Goal: Task Accomplishment & Management: Manage account settings

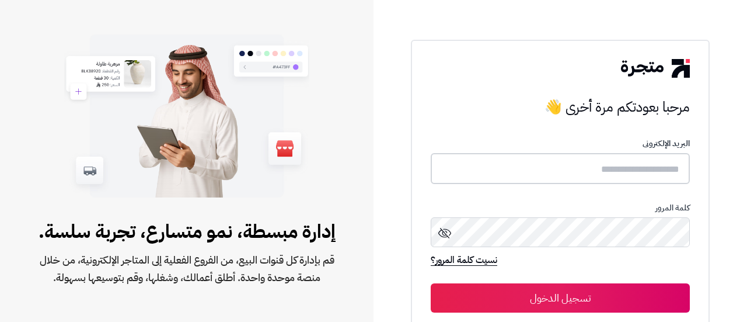
click at [590, 170] on input "text" at bounding box center [560, 168] width 259 height 31
type input "**********"
click at [448, 236] on icon at bounding box center [445, 232] width 14 height 14
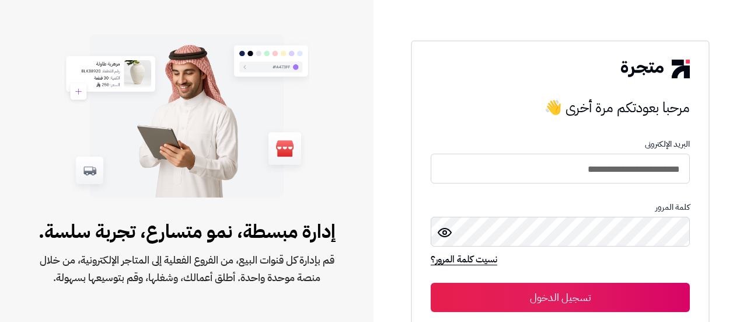
click at [550, 291] on button "تسجيل الدخول" at bounding box center [560, 297] width 259 height 29
